Goal: Use online tool/utility: Utilize a website feature to perform a specific function

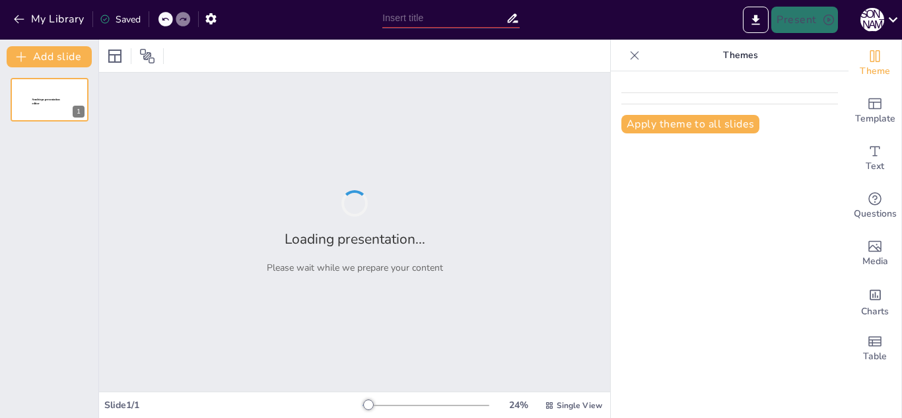
type input "Economic Impact Through Sports: A Blueprint for [US_STATE]'s Future"
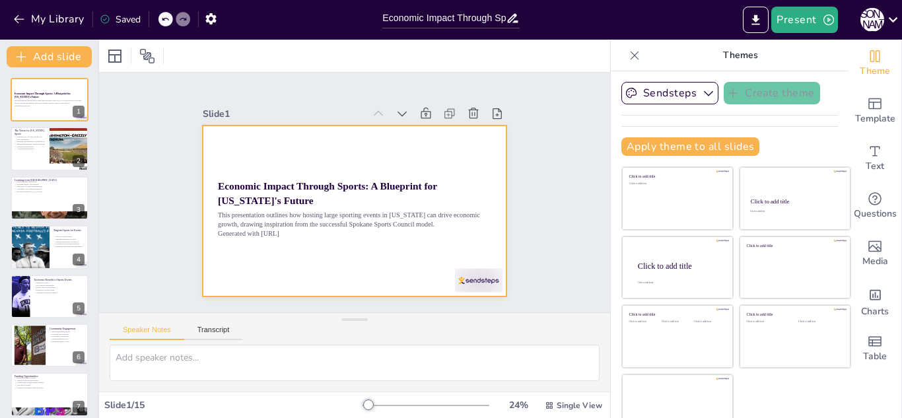
click at [424, 271] on div at bounding box center [339, 203] width 317 height 347
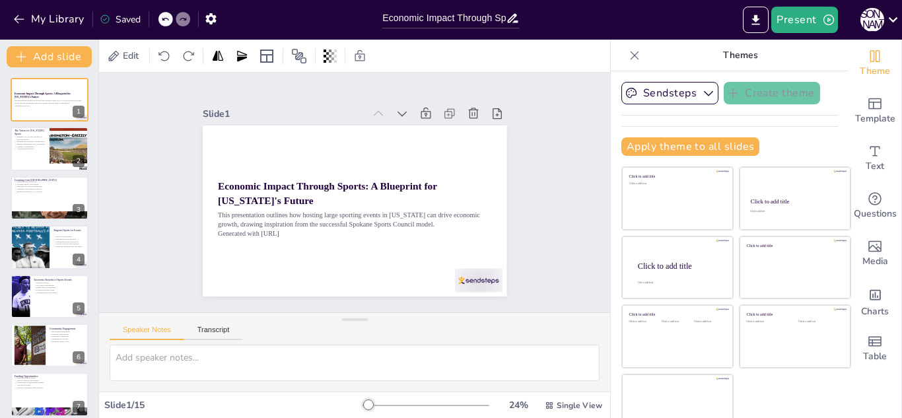
click at [326, 314] on div "Speaker Notes Transcript" at bounding box center [354, 329] width 511 height 32
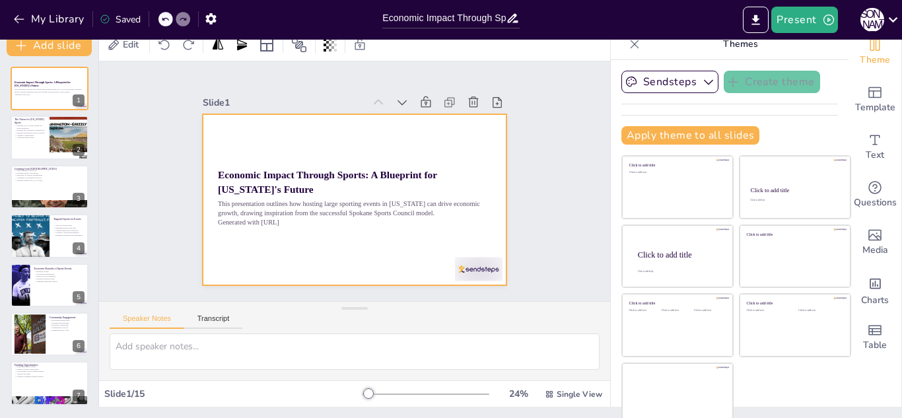
scroll to position [19, 0]
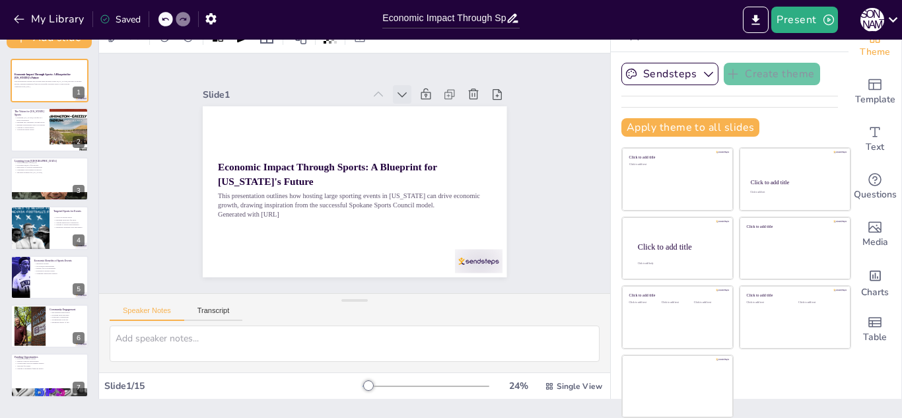
click at [436, 186] on icon at bounding box center [444, 194] width 17 height 17
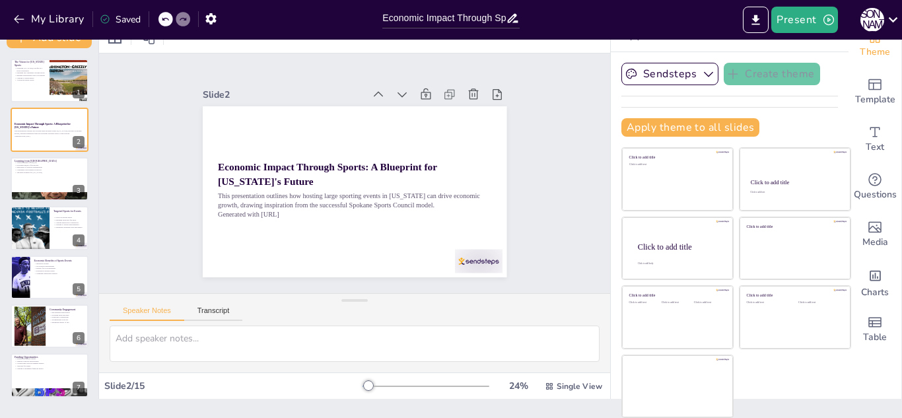
click at [437, 156] on icon at bounding box center [446, 165] width 18 height 18
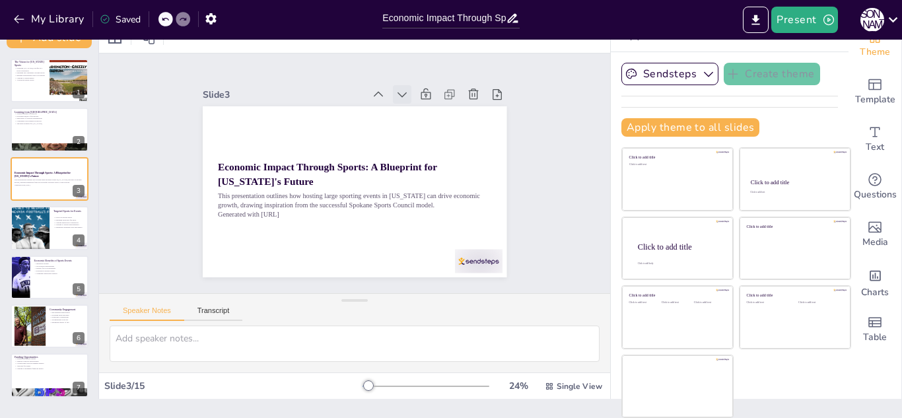
click at [433, 137] on icon at bounding box center [442, 146] width 18 height 18
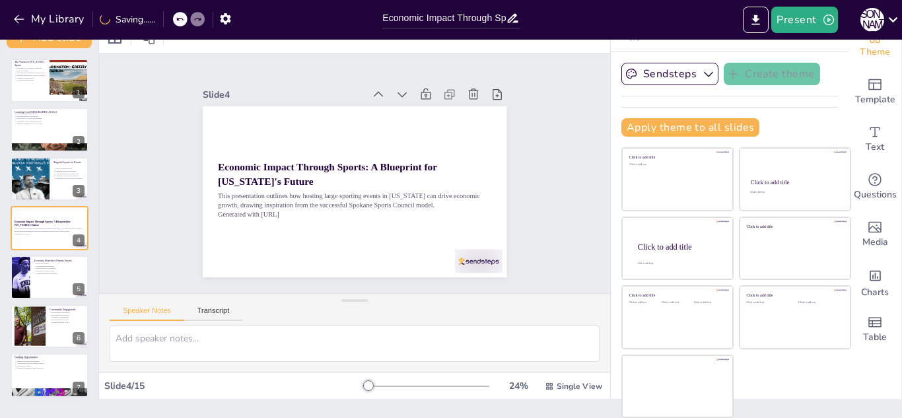
click at [436, 147] on icon at bounding box center [445, 156] width 18 height 18
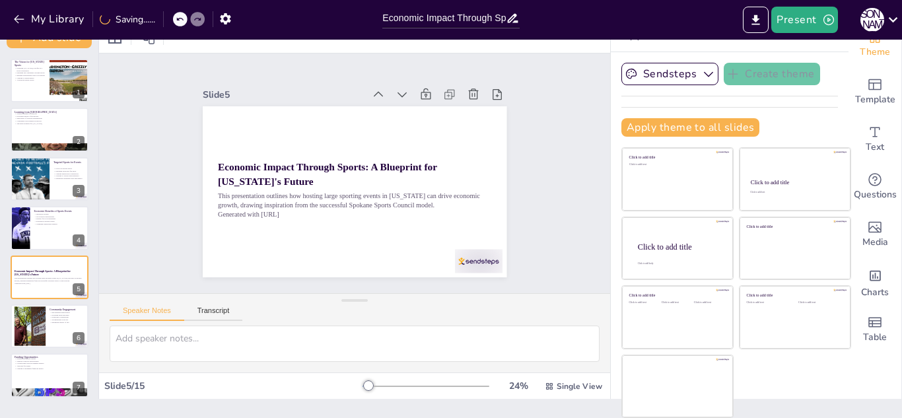
click at [402, 240] on icon at bounding box center [407, 248] width 17 height 17
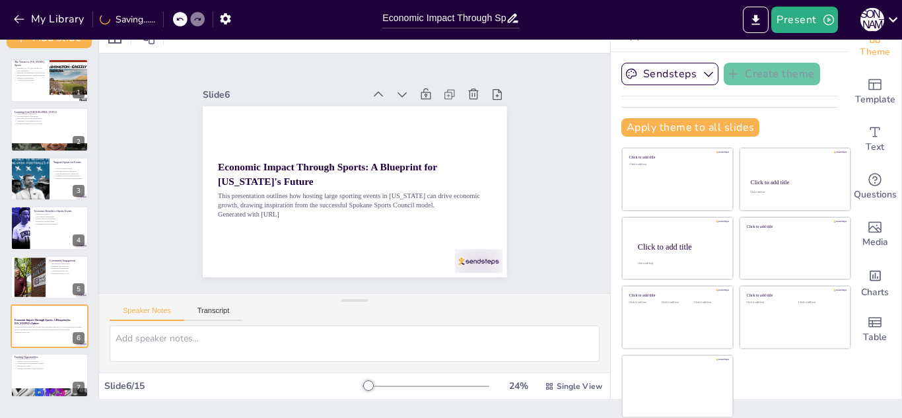
click at [295, 102] on icon at bounding box center [287, 110] width 16 height 16
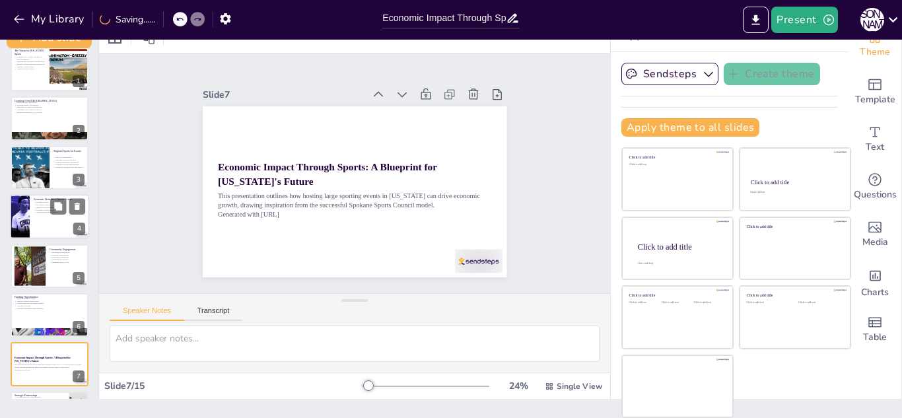
scroll to position [13, 0]
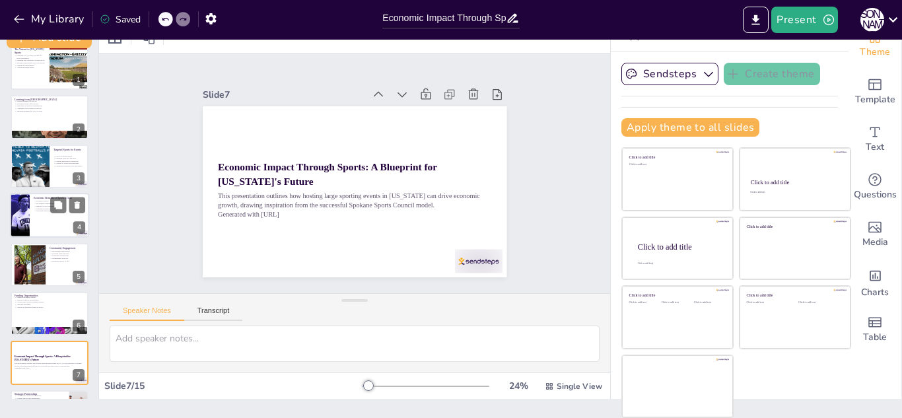
click at [43, 232] on div at bounding box center [49, 215] width 79 height 45
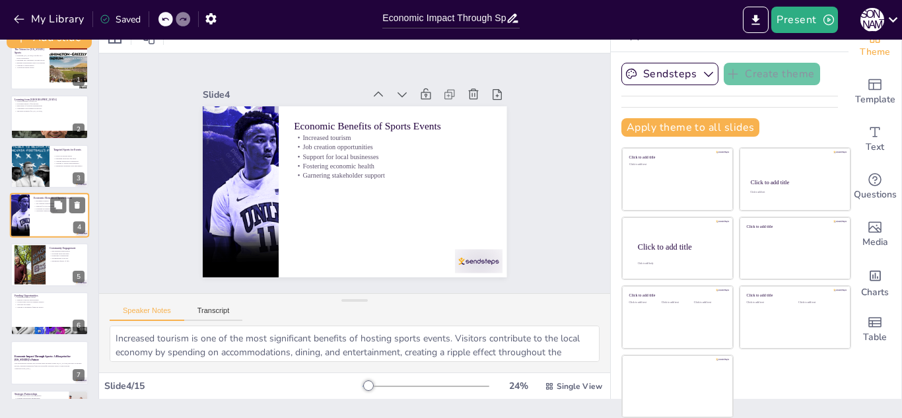
scroll to position [5, 0]
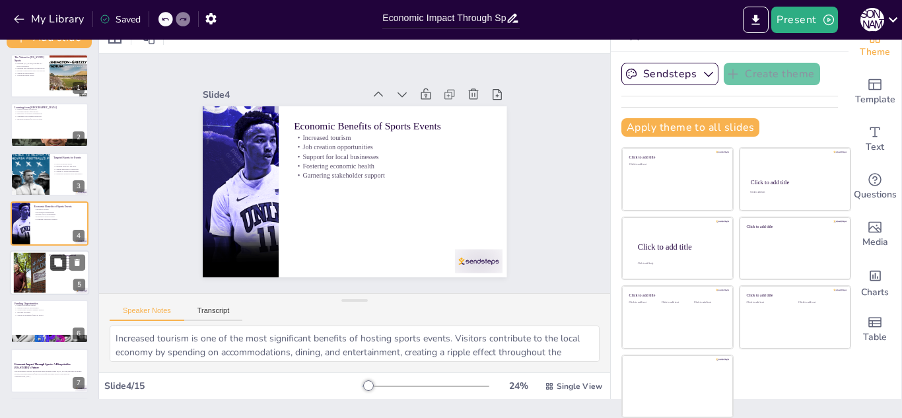
click at [55, 264] on icon at bounding box center [58, 262] width 8 height 8
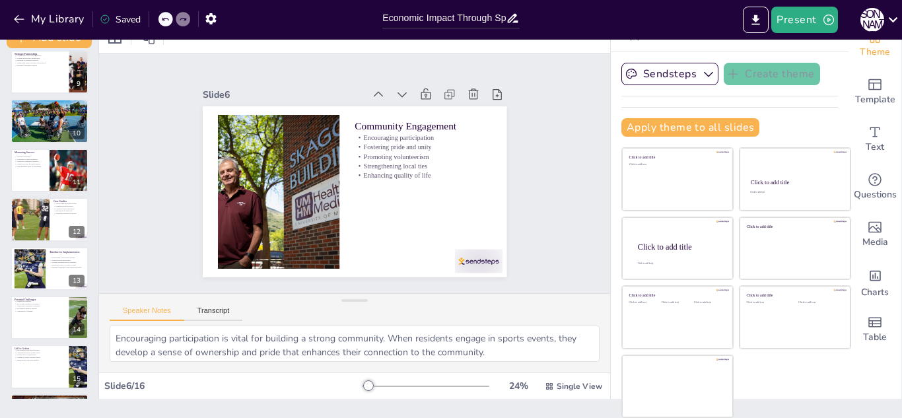
scroll to position [403, 0]
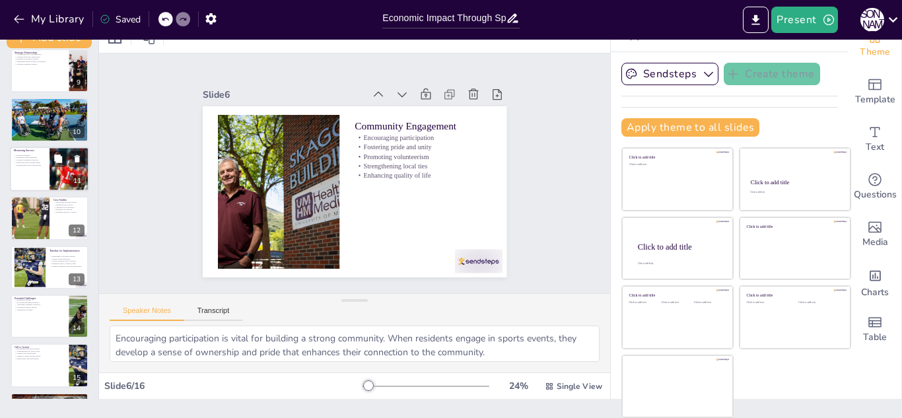
click at [41, 175] on div at bounding box center [49, 169] width 79 height 45
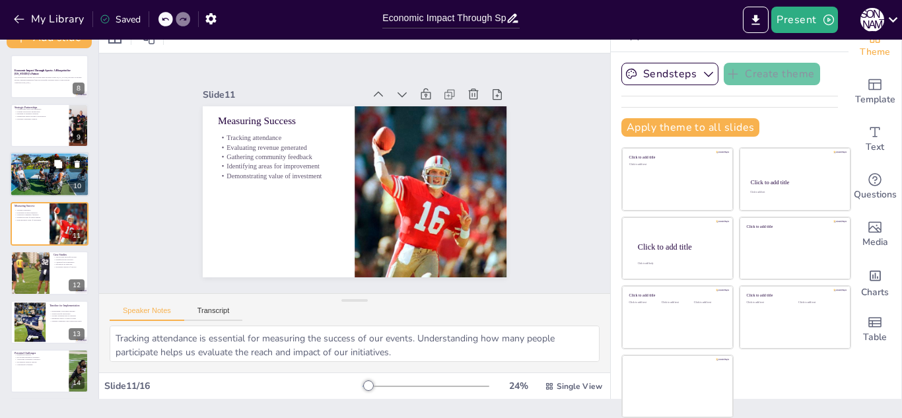
click at [48, 162] on p "Leveraging local partnerships" at bounding box center [49, 163] width 71 height 3
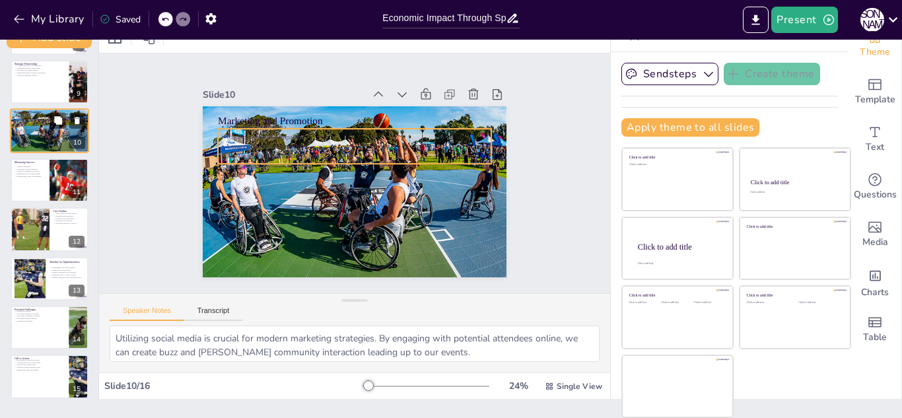
scroll to position [451, 0]
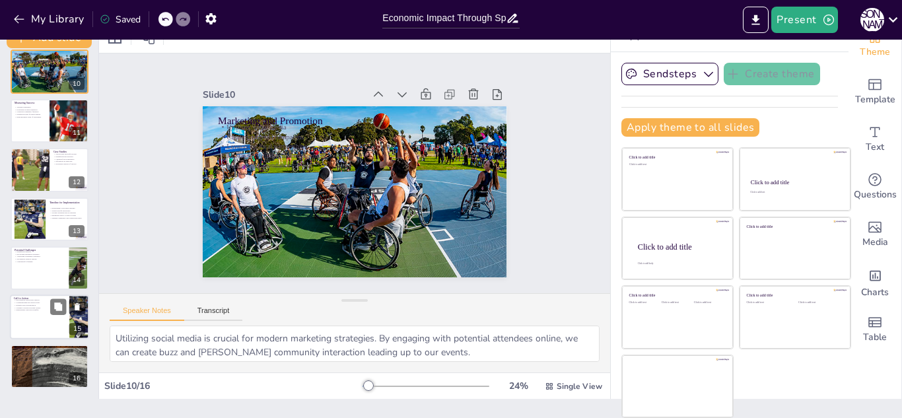
click at [28, 330] on div at bounding box center [49, 317] width 79 height 45
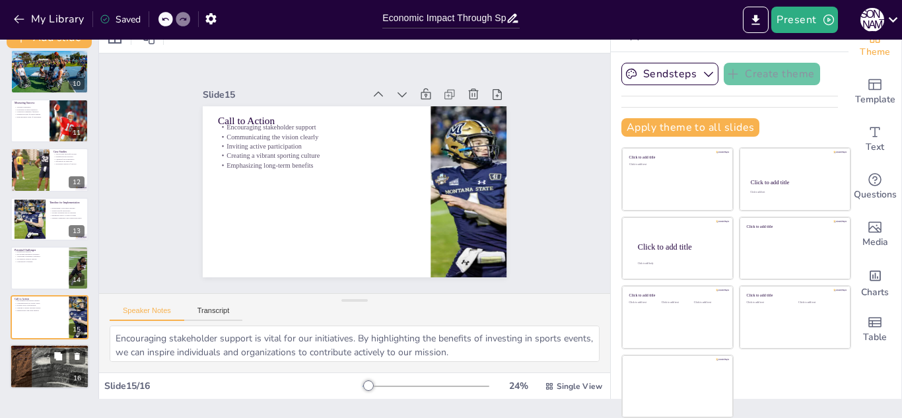
click at [40, 372] on div at bounding box center [49, 366] width 79 height 120
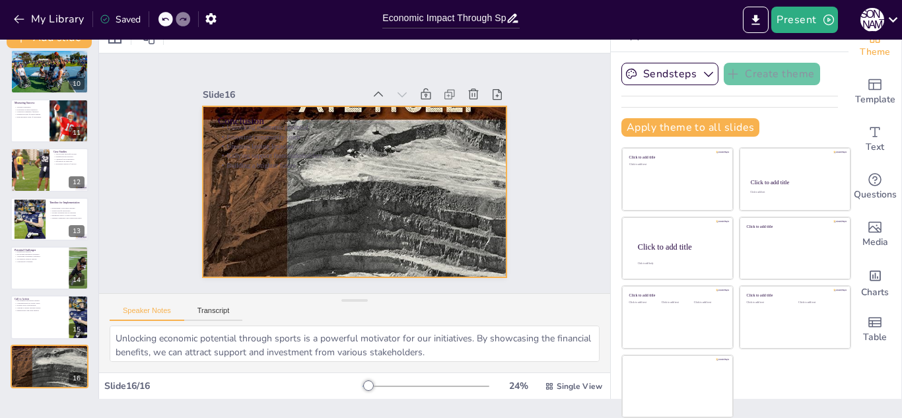
click at [275, 203] on div at bounding box center [338, 163] width 550 height 493
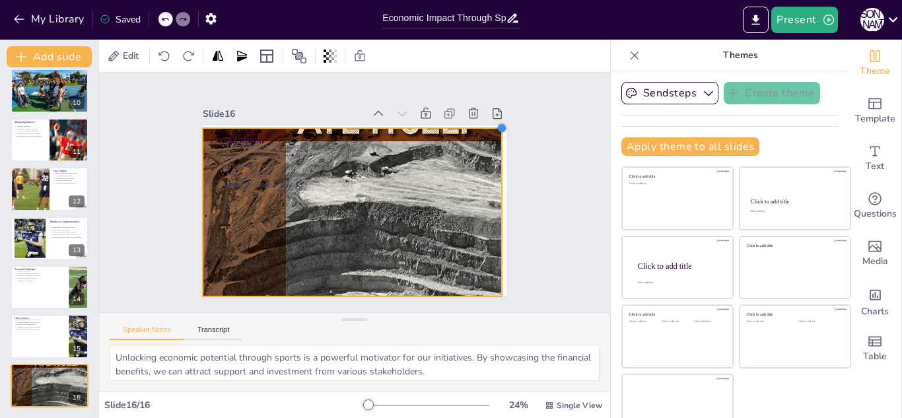
drag, startPoint x: 506, startPoint y: 126, endPoint x: 502, endPoint y: 154, distance: 28.8
click at [502, 154] on div "Conclusion Unlocking economic potential Fostering community spirit Creating las…" at bounding box center [347, 176] width 347 height 280
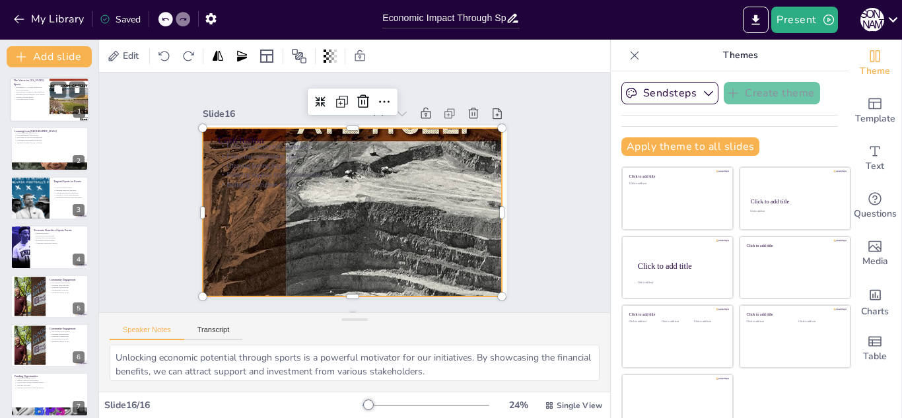
click at [32, 110] on div at bounding box center [49, 99] width 79 height 45
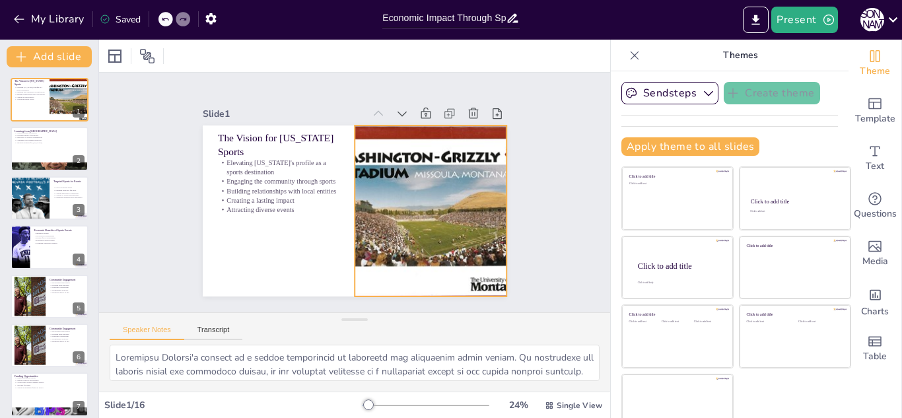
click at [393, 222] on div at bounding box center [405, 252] width 285 height 273
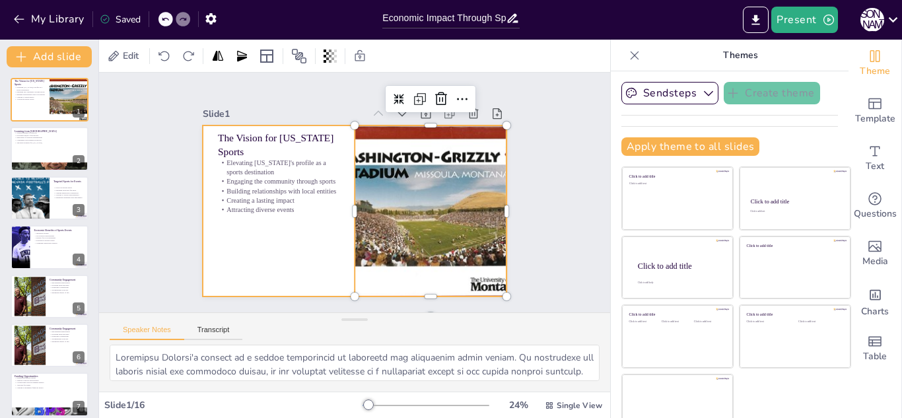
click at [323, 248] on div at bounding box center [347, 209] width 347 height 280
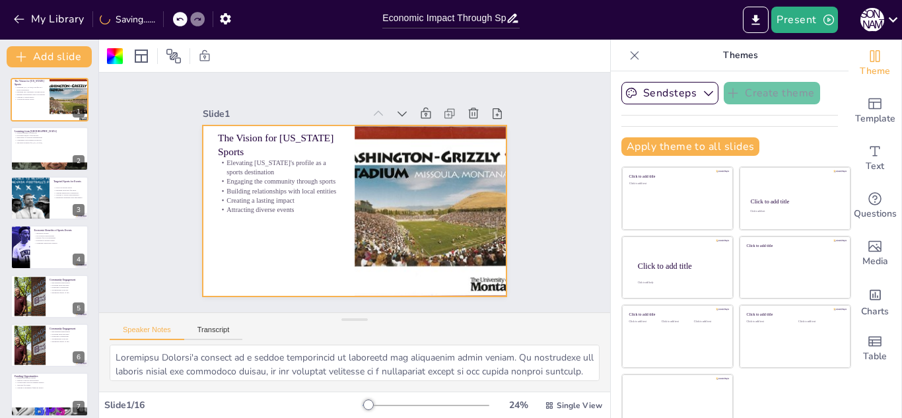
click at [306, 232] on div at bounding box center [345, 208] width 349 height 300
click at [48, 162] on div at bounding box center [49, 166] width 79 height 61
type textarea "The secured funding of $286,000 was pivotal for Spokane's success. It demonstra…"
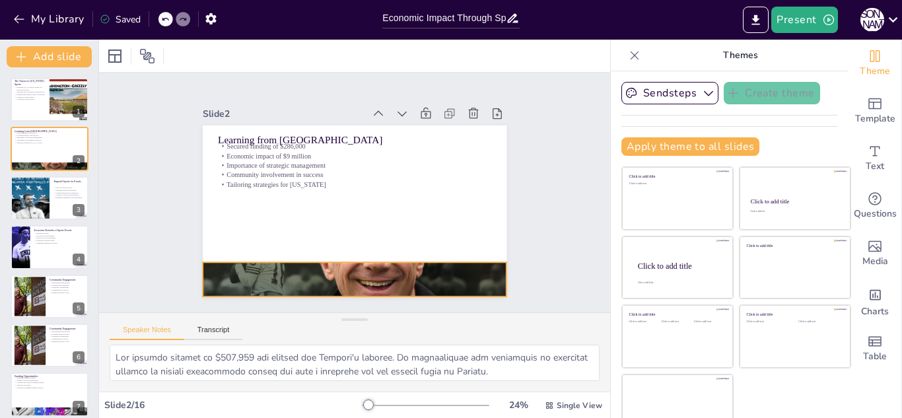
click at [356, 276] on div at bounding box center [336, 277] width 346 height 292
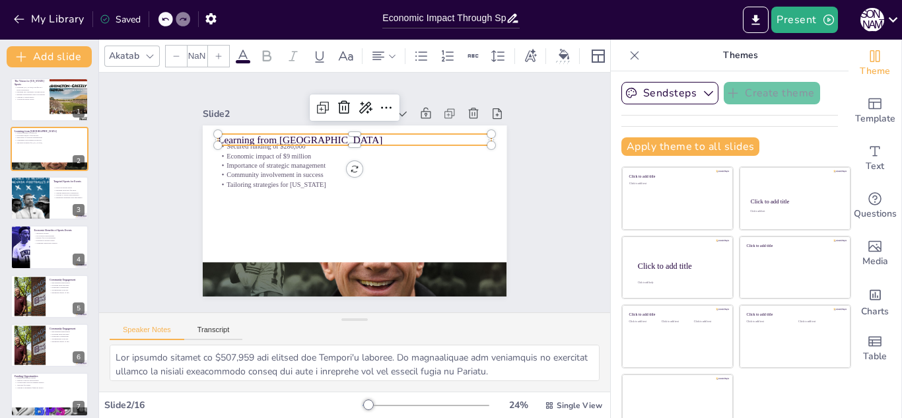
type input "48"
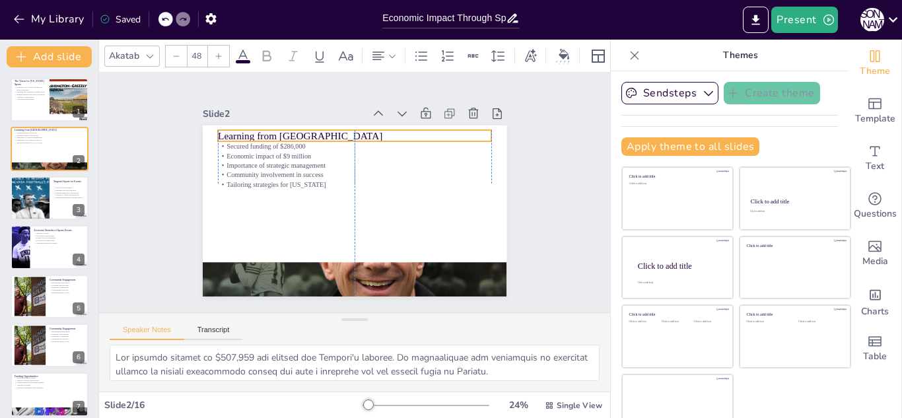
click at [264, 130] on p "Learning from [GEOGRAPHIC_DATA]" at bounding box center [354, 136] width 273 height 14
click at [250, 171] on div "Slide 1 The Vision for [US_STATE] Sports Elevating [US_STATE]'s profile as a sp…" at bounding box center [354, 192] width 208 height 378
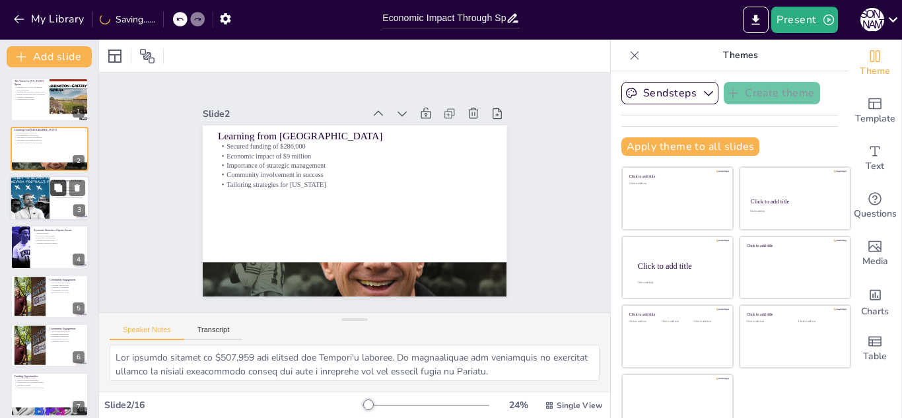
click at [63, 182] on button at bounding box center [58, 188] width 16 height 16
type textarea "Focusing on diverse sports is essential for attracting a wide range of audience…"
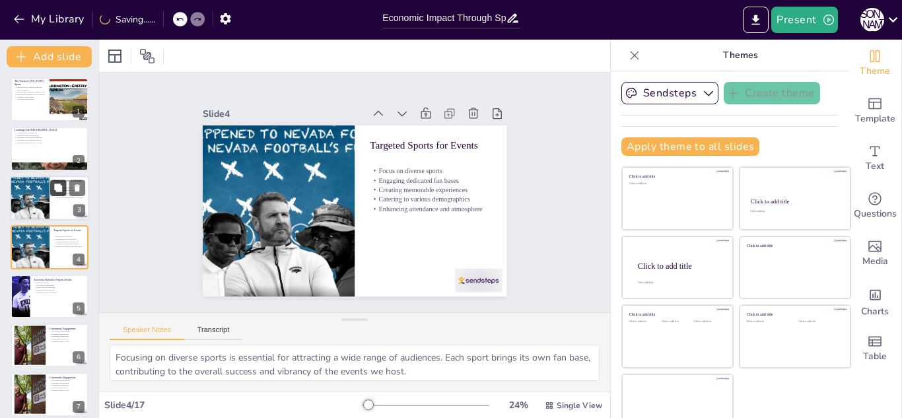
scroll to position [5, 0]
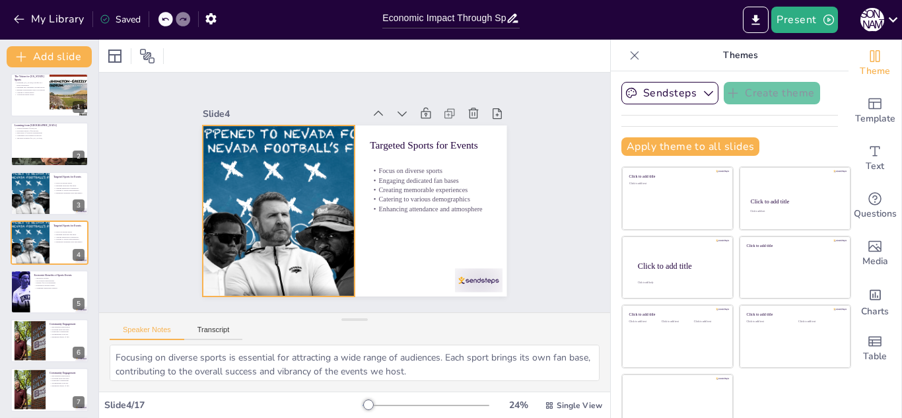
click at [298, 238] on div at bounding box center [398, 127] width 341 height 331
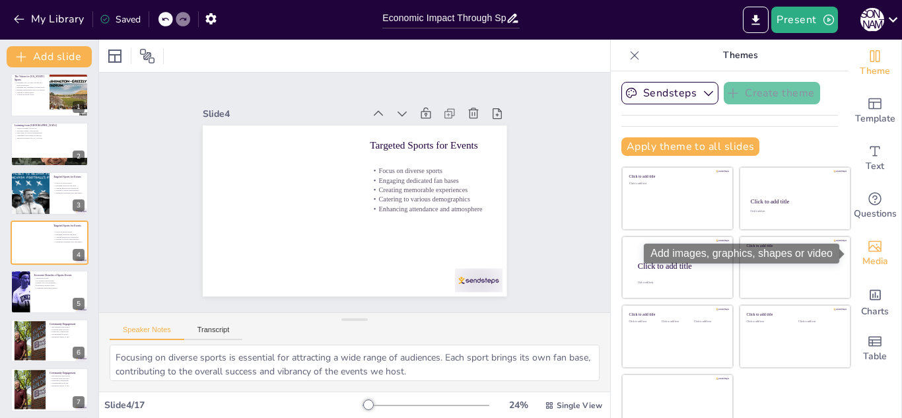
click at [876, 264] on span "Media" at bounding box center [875, 261] width 26 height 15
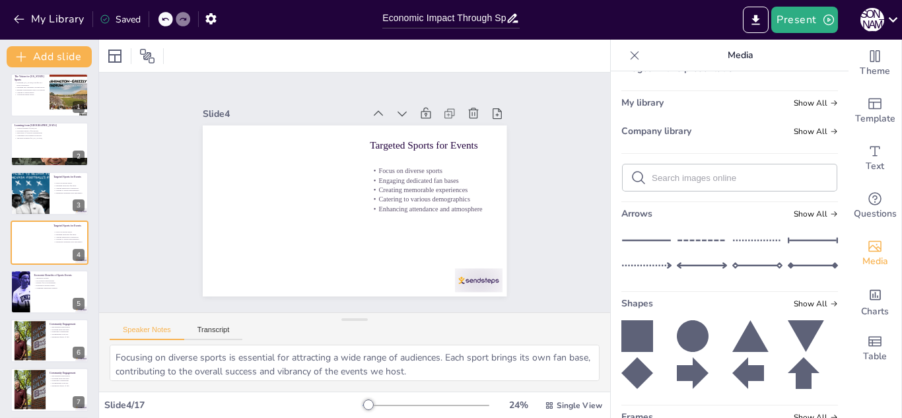
scroll to position [50, 0]
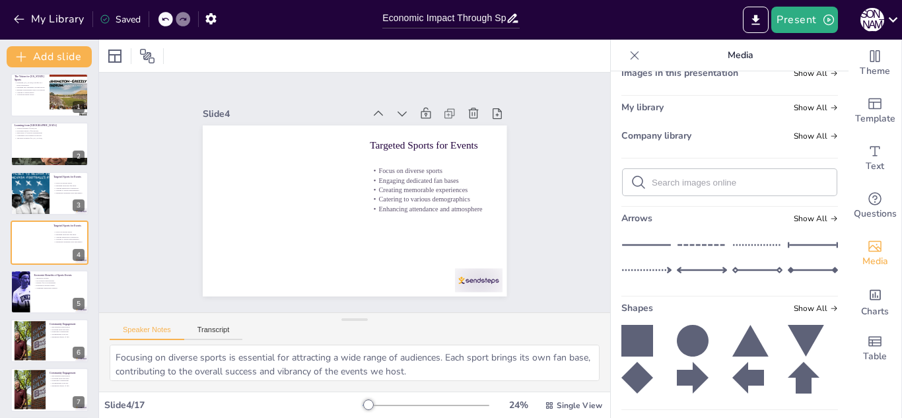
click at [670, 185] on input "text" at bounding box center [739, 183] width 177 height 10
type input "[US_STATE]"
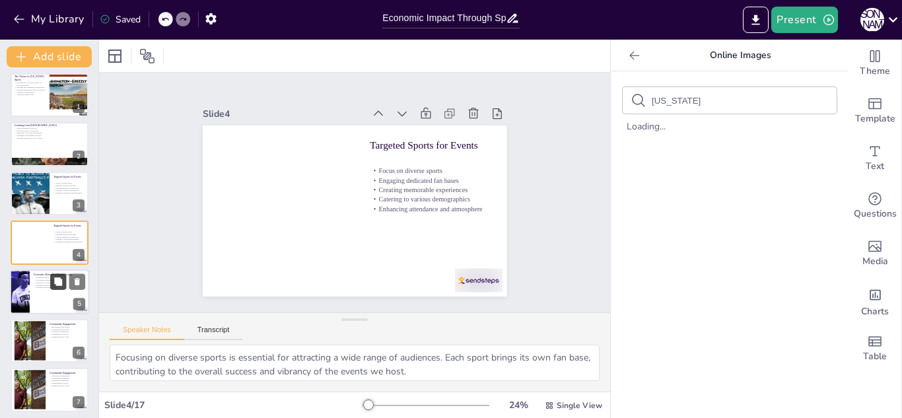
click at [50, 284] on button at bounding box center [58, 281] width 16 height 16
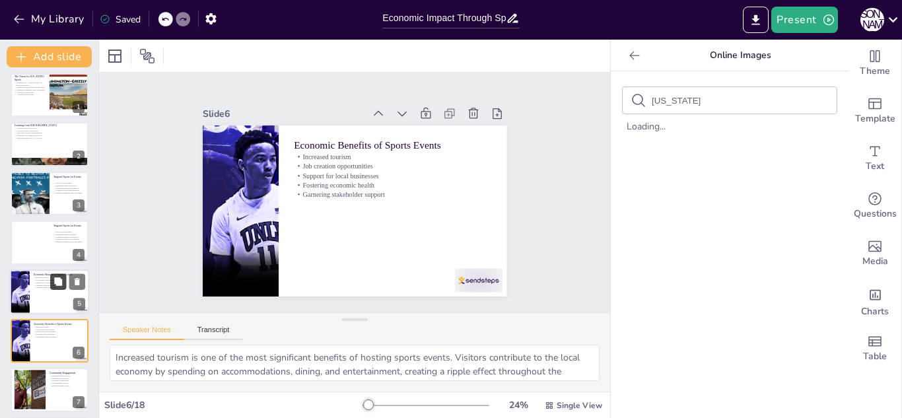
scroll to position [103, 0]
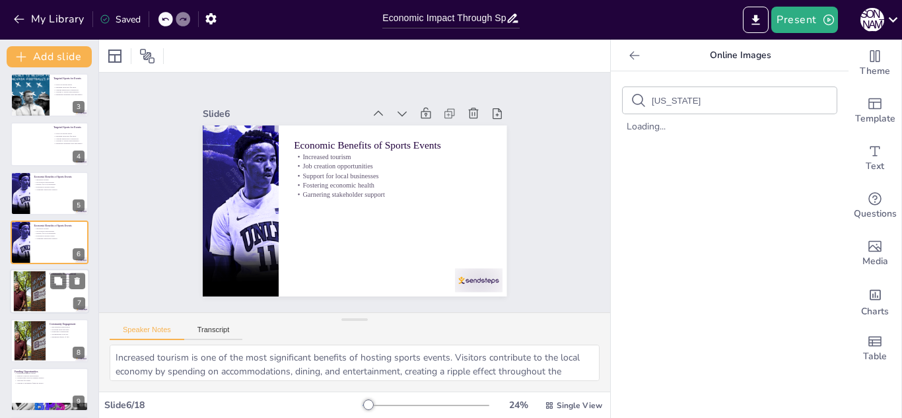
click at [61, 299] on div at bounding box center [49, 291] width 79 height 45
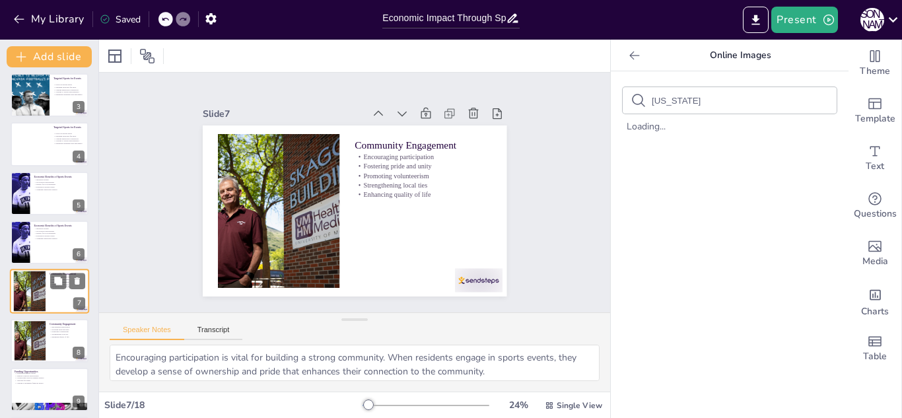
scroll to position [152, 0]
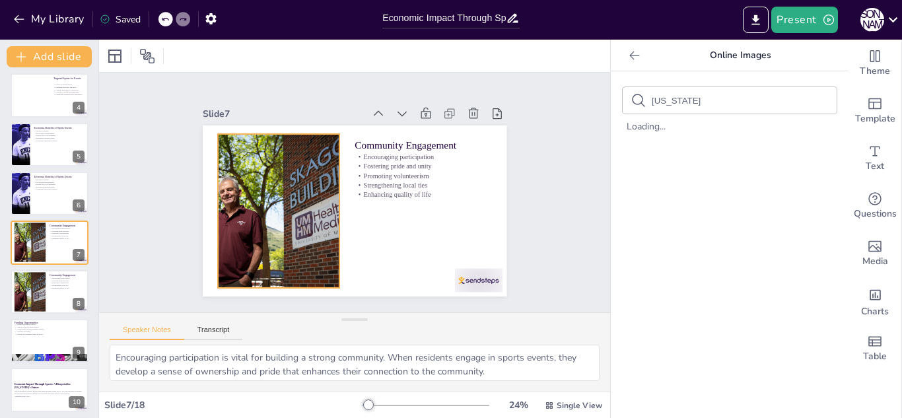
click at [310, 247] on div at bounding box center [376, 117] width 249 height 277
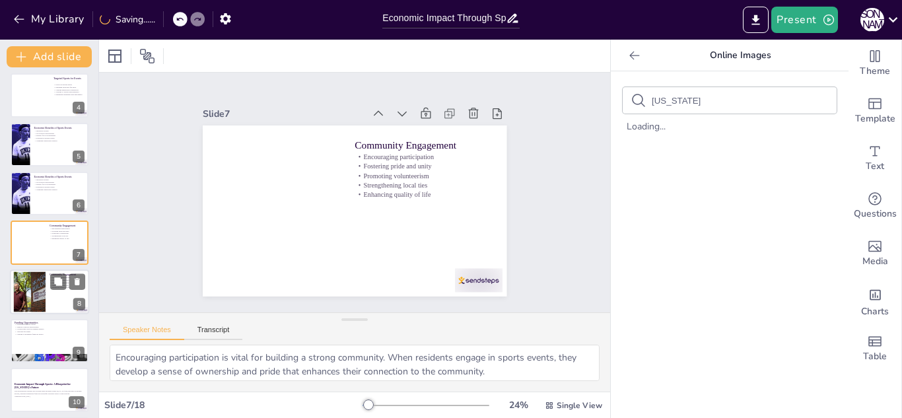
click at [26, 289] on div at bounding box center [29, 291] width 61 height 40
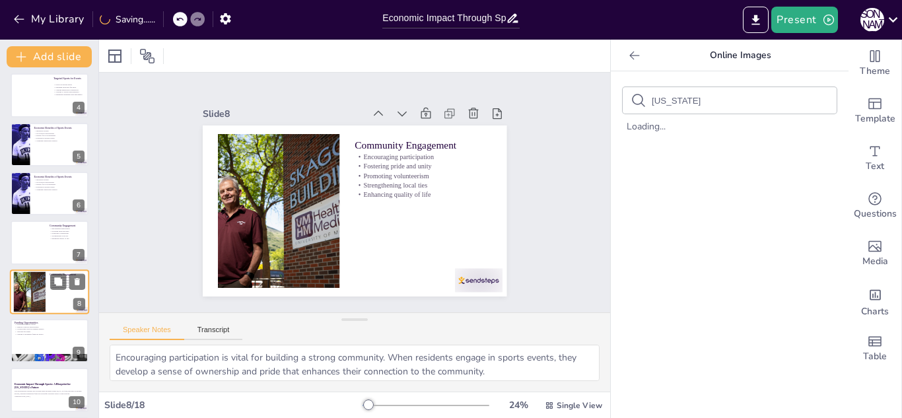
scroll to position [201, 0]
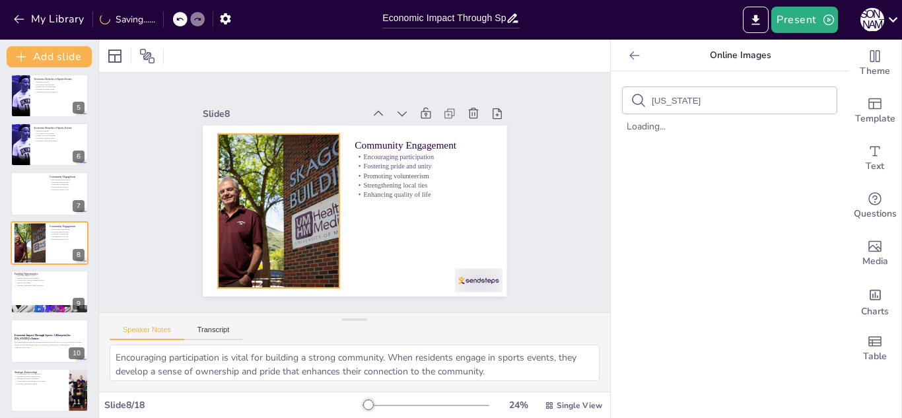
click at [290, 246] on div at bounding box center [423, 229] width 275 height 269
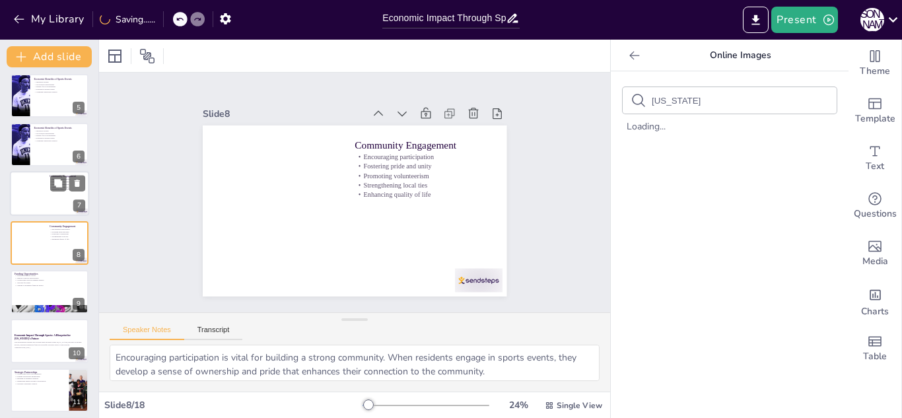
click at [42, 201] on div at bounding box center [49, 194] width 79 height 45
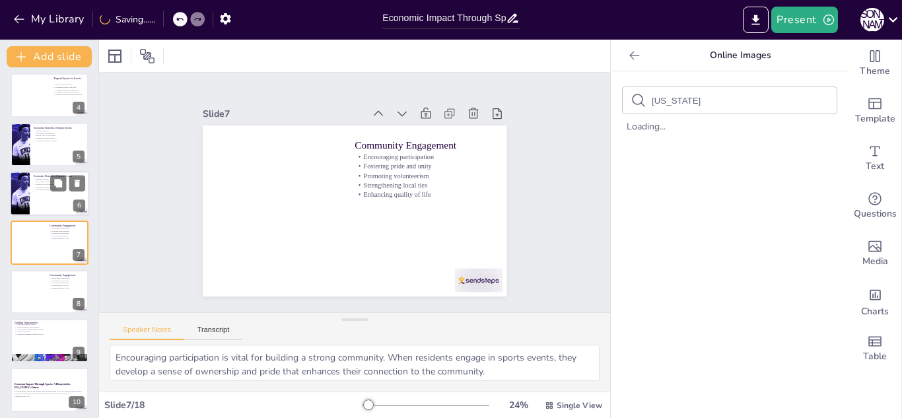
click at [41, 209] on div at bounding box center [49, 193] width 79 height 45
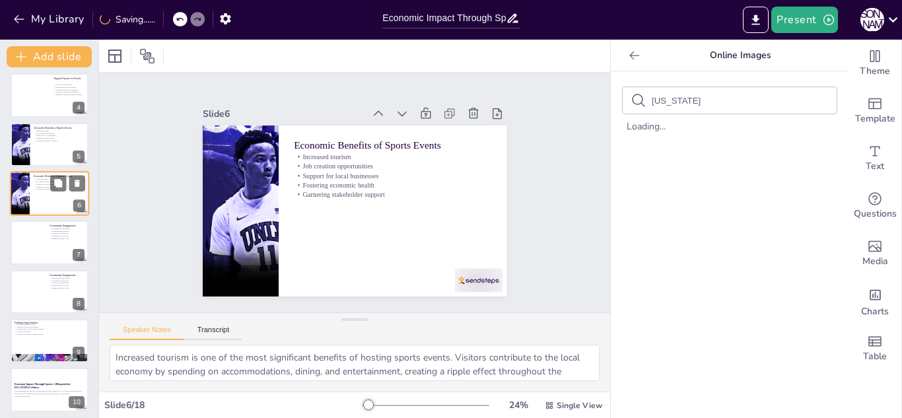
scroll to position [103, 0]
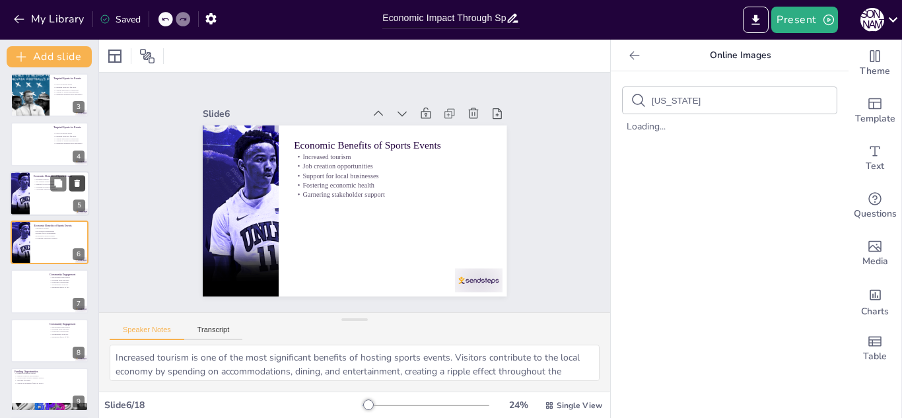
click at [73, 185] on icon at bounding box center [77, 182] width 9 height 9
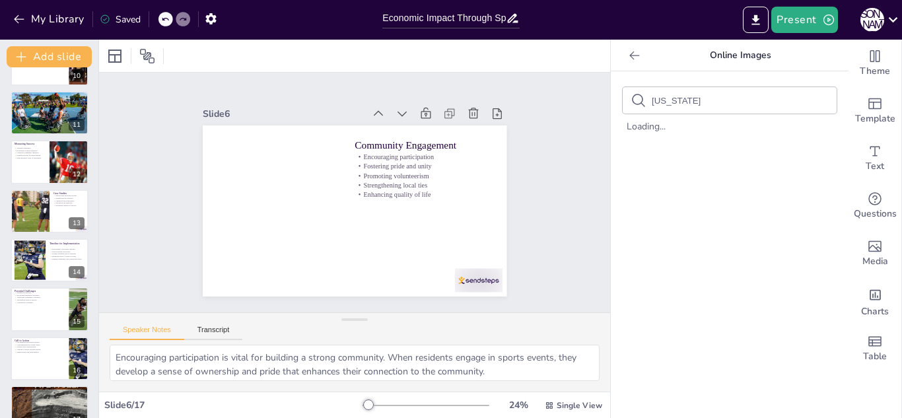
scroll to position [500, 0]
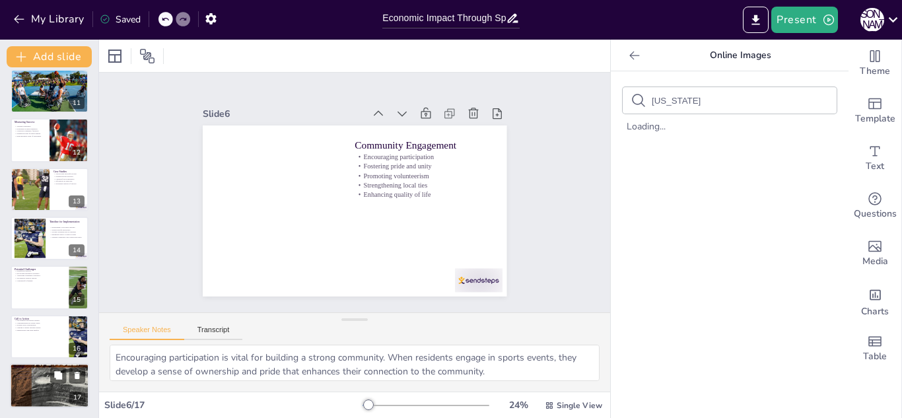
click at [42, 383] on div at bounding box center [49, 386] width 79 height 118
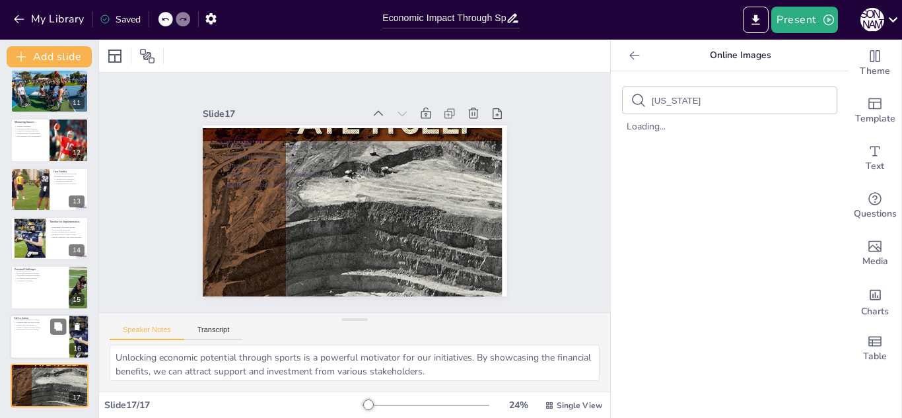
click at [29, 352] on div at bounding box center [49, 336] width 79 height 45
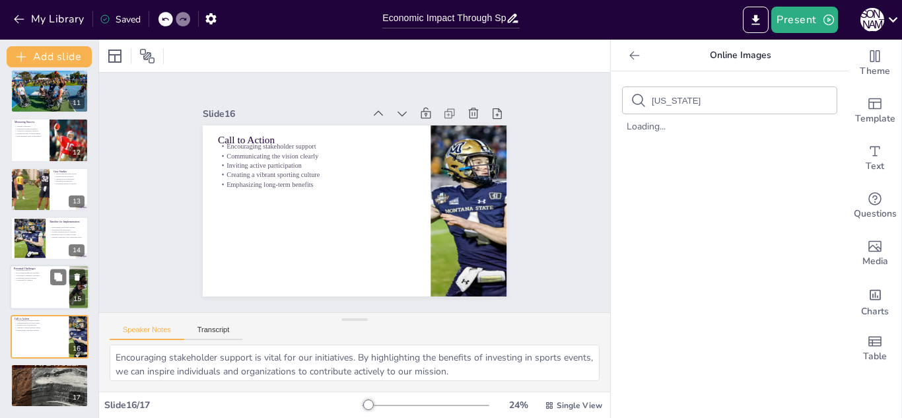
scroll to position [0, 0]
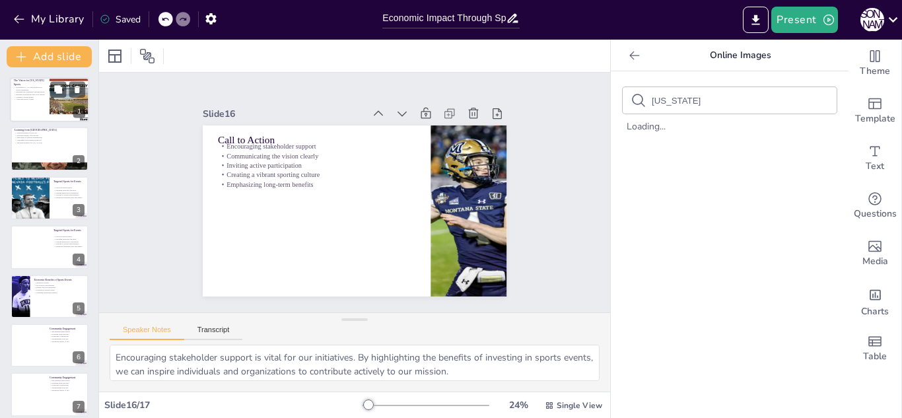
click at [27, 108] on div at bounding box center [49, 99] width 79 height 45
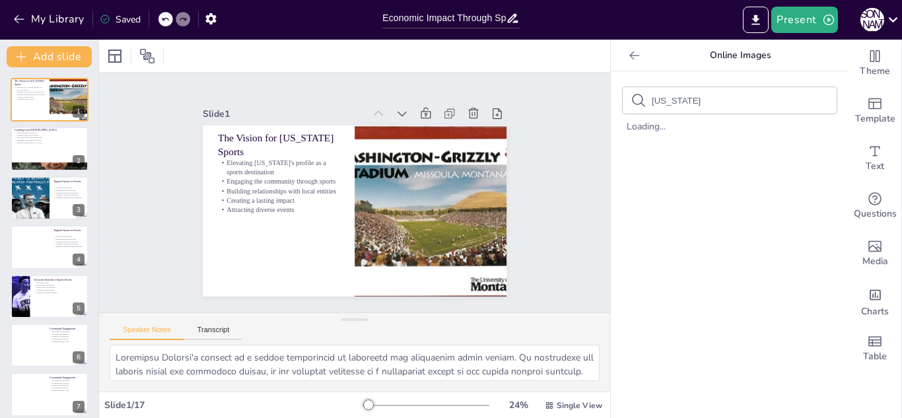
click at [16, 135] on p "Economic impact of $9 million" at bounding box center [49, 134] width 71 height 3
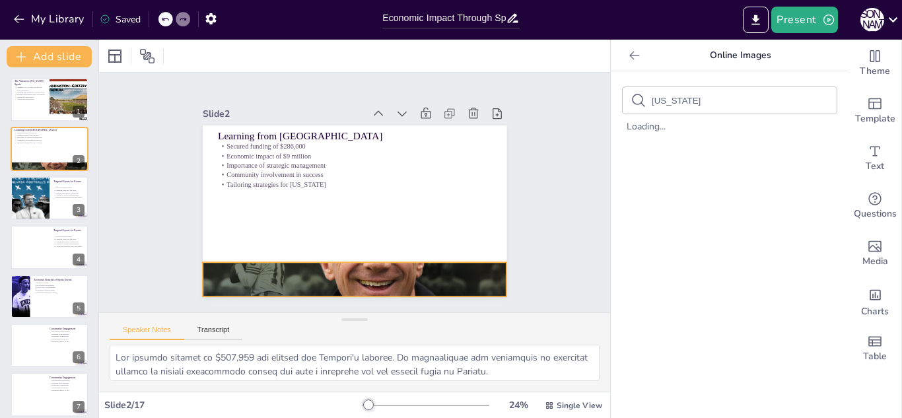
click at [346, 291] on div at bounding box center [269, 211] width 292 height 346
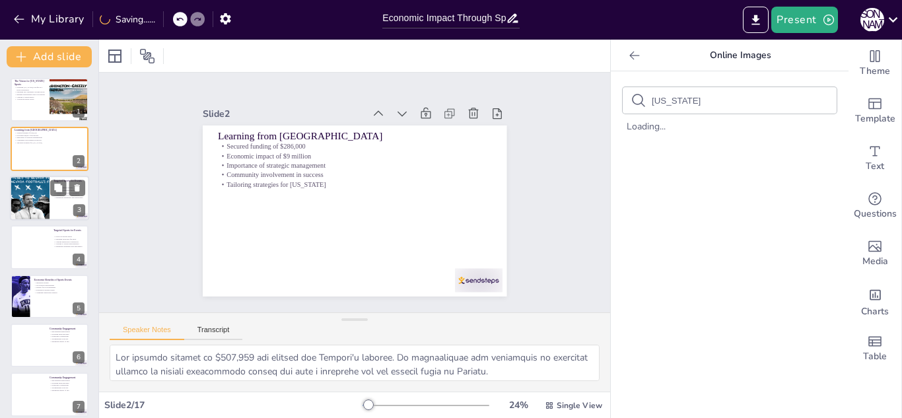
click at [46, 191] on div at bounding box center [29, 198] width 79 height 45
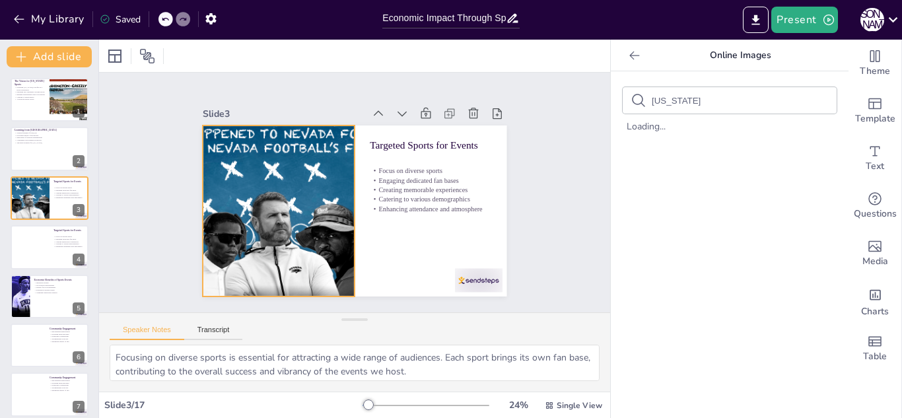
click at [313, 260] on div at bounding box center [286, 155] width 340 height 331
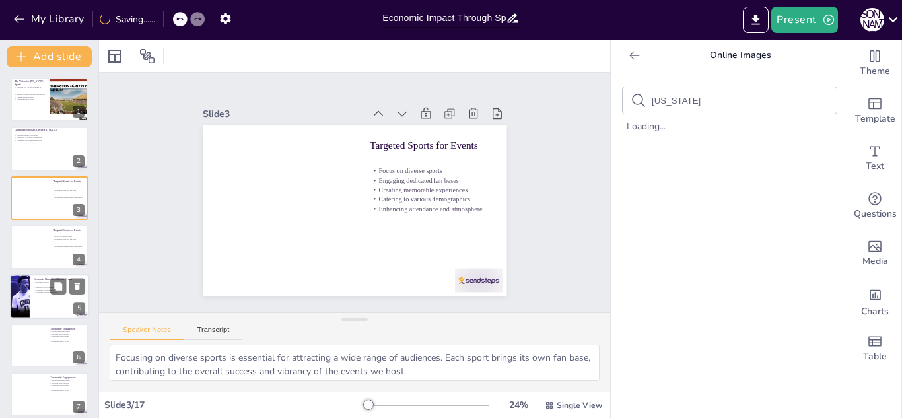
click at [67, 280] on div at bounding box center [67, 286] width 35 height 16
type textarea "Increased tourism is one of the most significant benefits of hosting sports eve…"
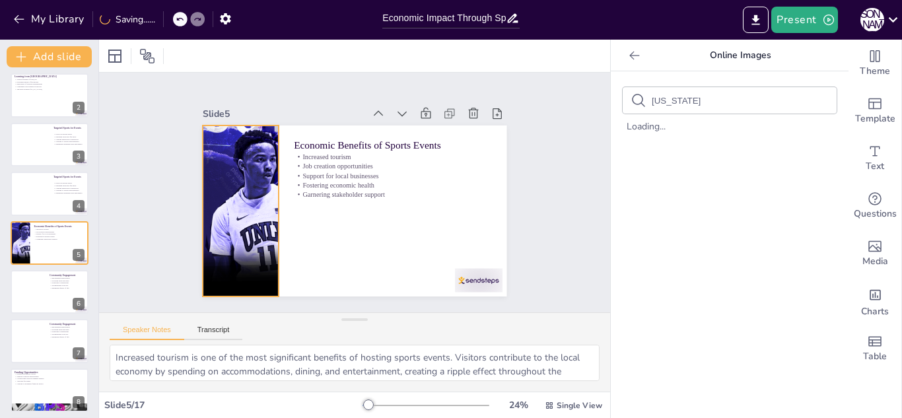
click at [316, 244] on div at bounding box center [468, 173] width 304 height 171
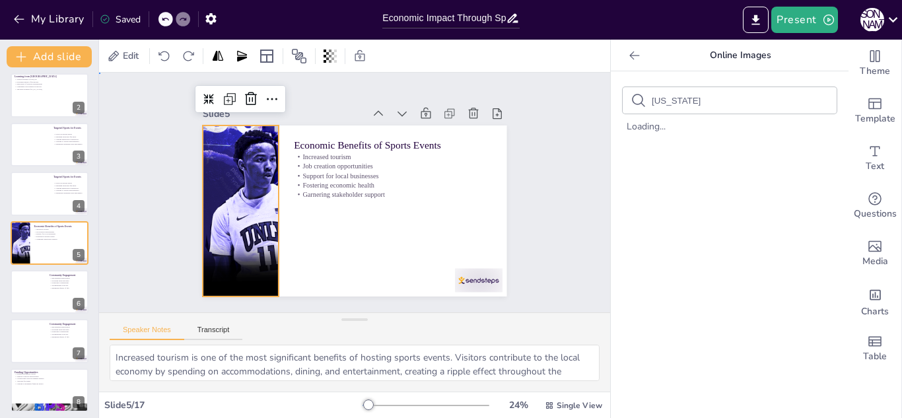
click at [160, 215] on div "Slide 1 The Vision for [US_STATE] Sports Elevating [US_STATE]'s profile as a sp…" at bounding box center [354, 192] width 554 height 494
click at [240, 195] on div at bounding box center [324, 81] width 202 height 320
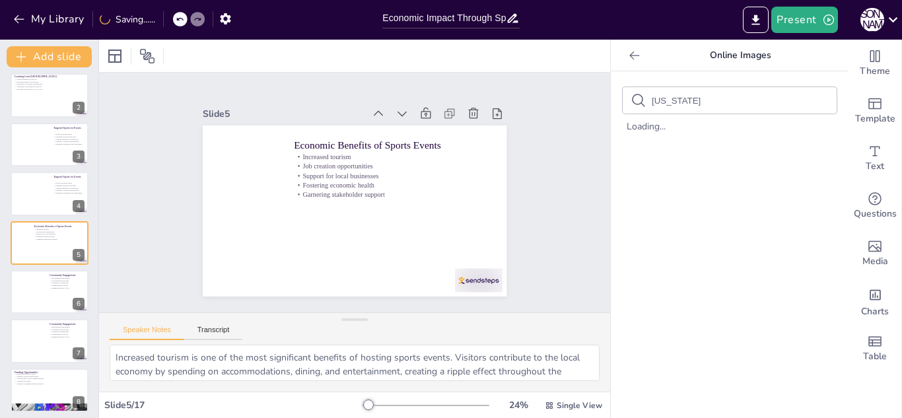
click at [759, 104] on input "[US_STATE]" at bounding box center [707, 101] width 112 height 10
type input "m"
type input "[GEOGRAPHIC_DATA]"
